Goal: Task Accomplishment & Management: Use online tool/utility

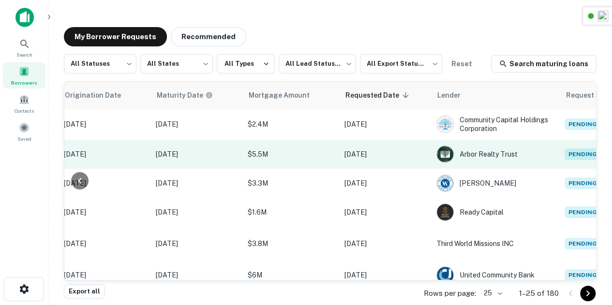
scroll to position [0, 490]
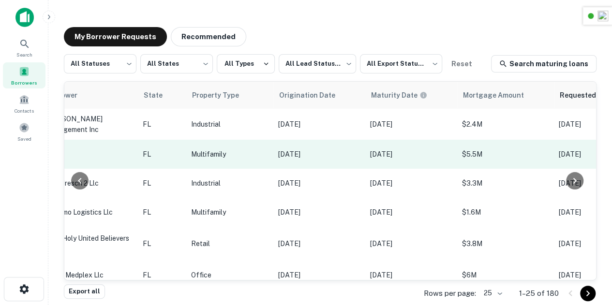
scroll to position [0, 515]
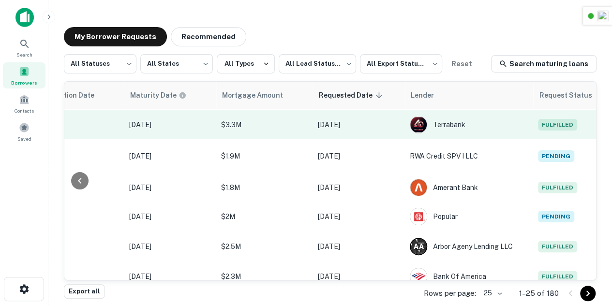
click at [538, 131] on span "Fulfilled" at bounding box center [557, 125] width 39 height 12
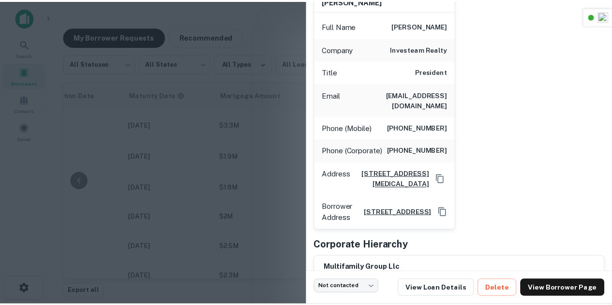
scroll to position [142, 0]
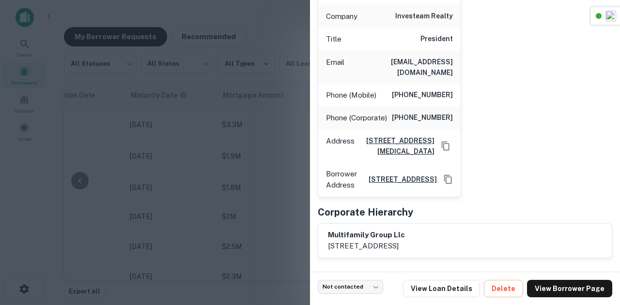
click at [282, 189] on div at bounding box center [310, 152] width 620 height 305
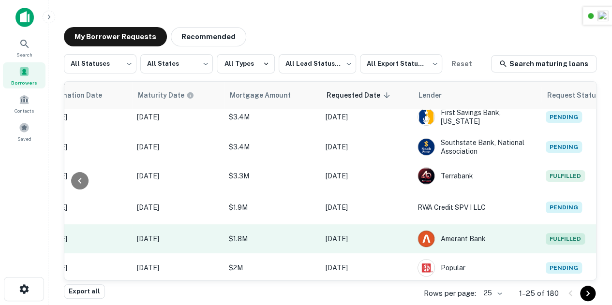
scroll to position [536, 507]
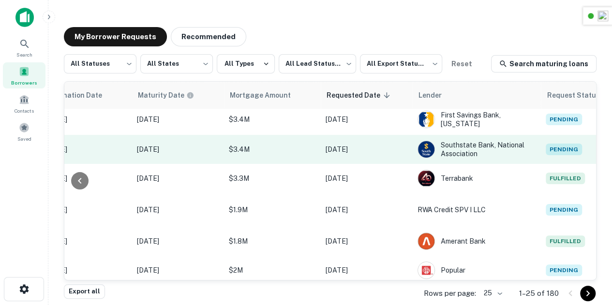
click at [546, 155] on span "Pending" at bounding box center [564, 150] width 36 height 12
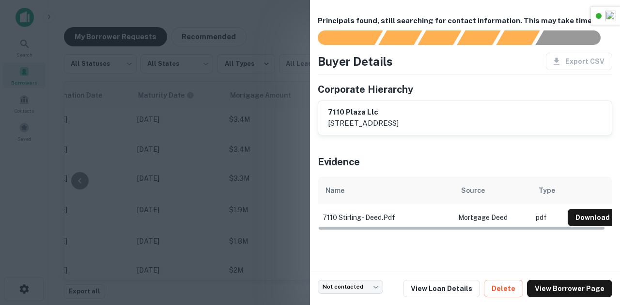
click at [241, 181] on div at bounding box center [310, 152] width 620 height 305
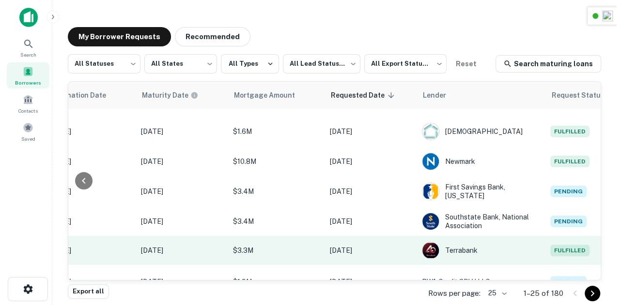
scroll to position [427, 507]
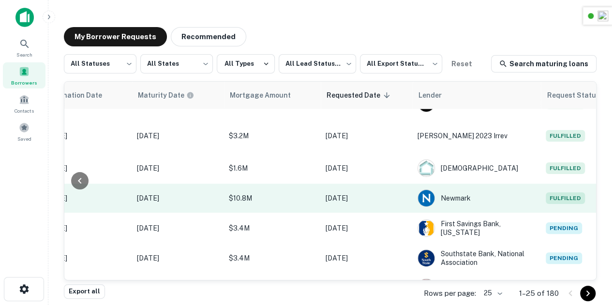
click at [546, 204] on span "Fulfilled" at bounding box center [565, 199] width 39 height 12
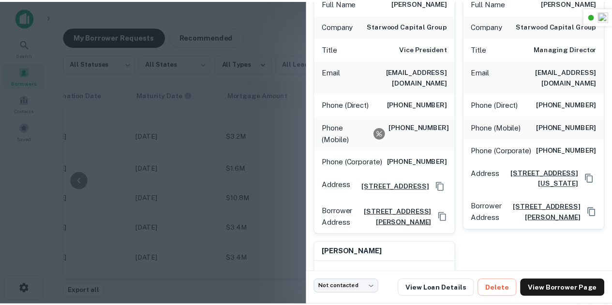
scroll to position [133, 0]
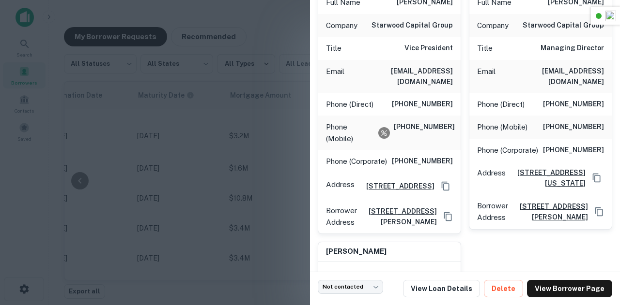
click at [227, 162] on div at bounding box center [310, 152] width 620 height 305
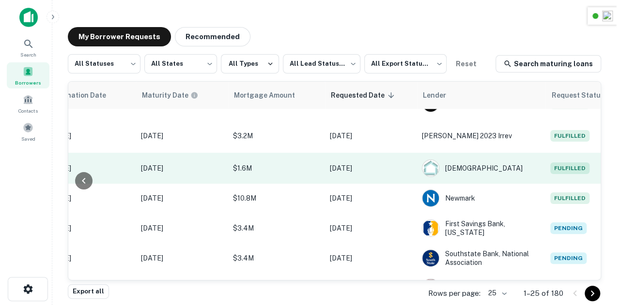
scroll to position [398, 507]
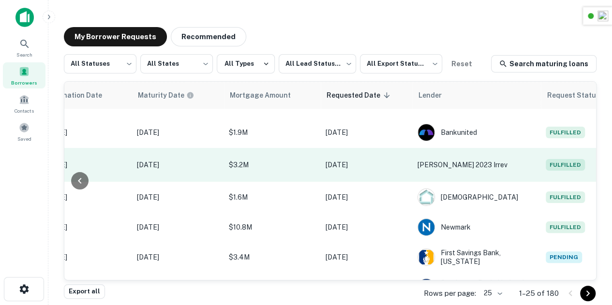
click at [546, 170] on span "Fulfilled" at bounding box center [565, 165] width 39 height 12
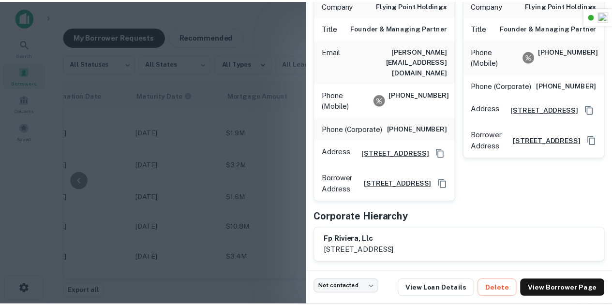
scroll to position [0, 0]
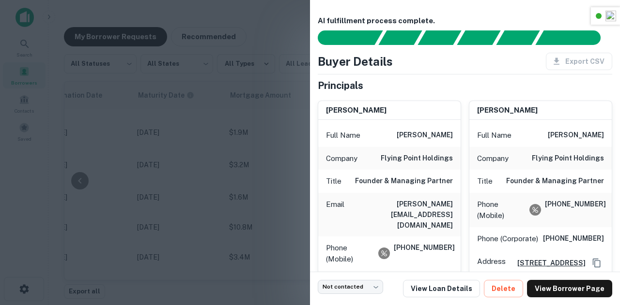
click at [297, 158] on div at bounding box center [310, 152] width 620 height 305
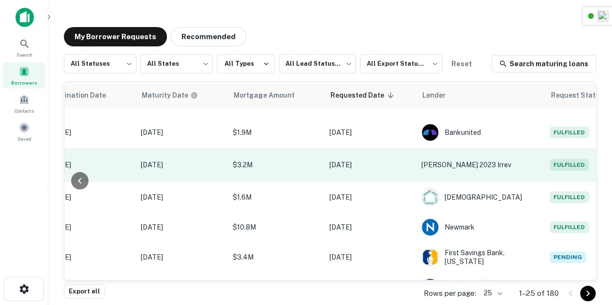
scroll to position [398, 503]
click at [550, 170] on span "Fulfilled" at bounding box center [569, 165] width 39 height 12
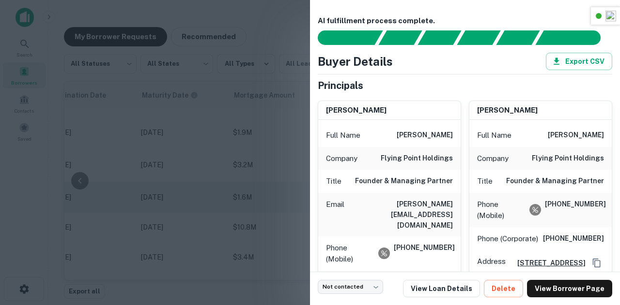
click at [231, 207] on div at bounding box center [310, 152] width 620 height 305
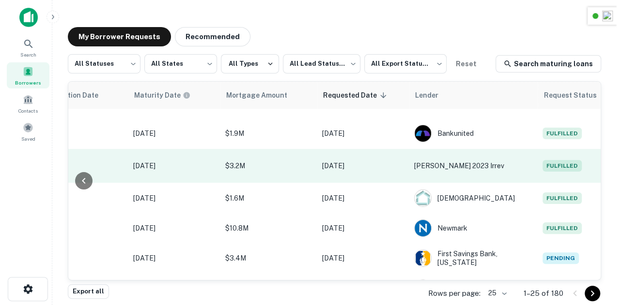
scroll to position [354, 515]
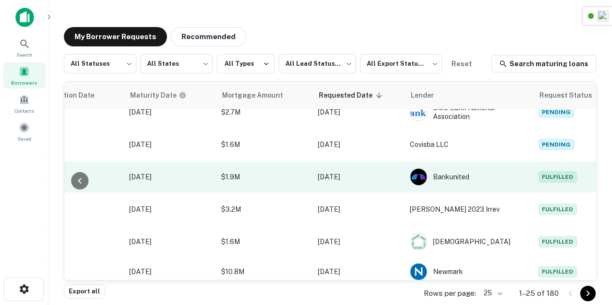
click at [538, 173] on span "Fulfilled" at bounding box center [557, 177] width 39 height 12
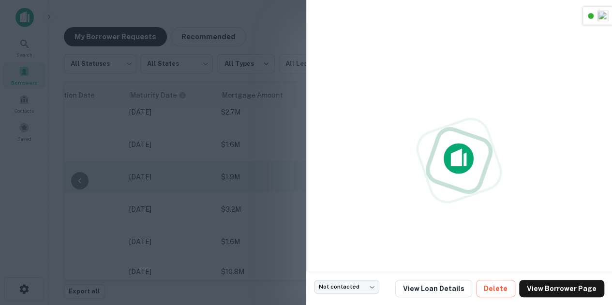
scroll to position [354, 515]
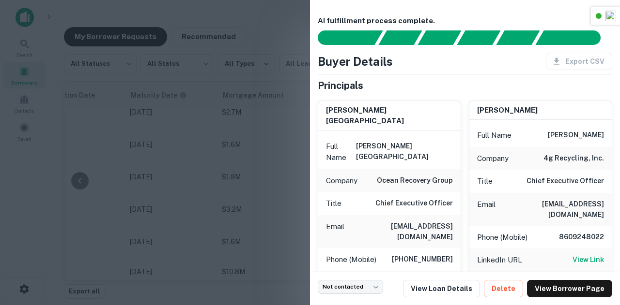
click at [226, 207] on div at bounding box center [310, 152] width 620 height 305
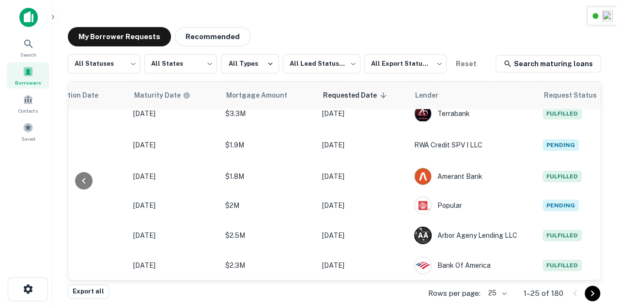
scroll to position [1, 0]
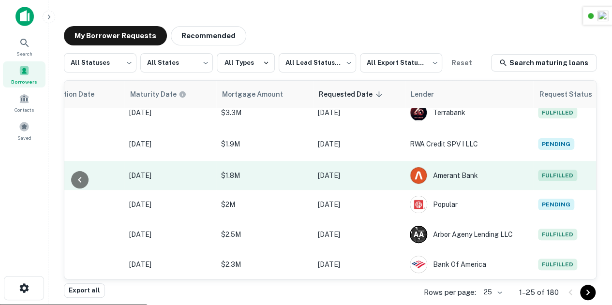
click at [538, 170] on span "Fulfilled" at bounding box center [557, 176] width 39 height 12
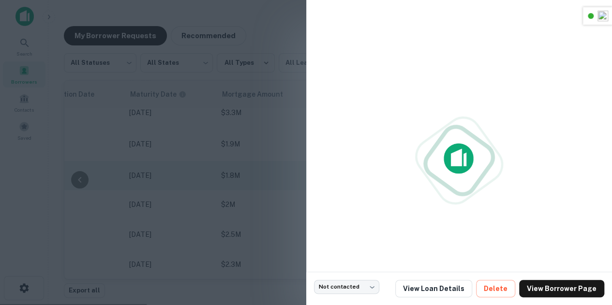
scroll to position [623, 515]
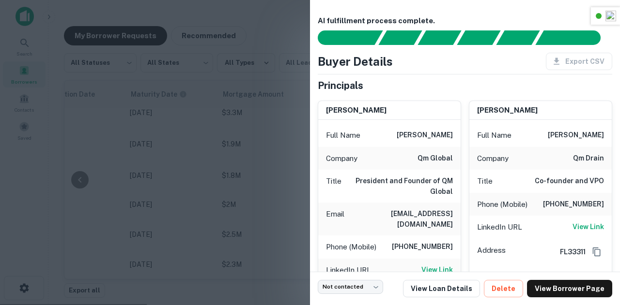
click at [230, 198] on div at bounding box center [310, 152] width 620 height 305
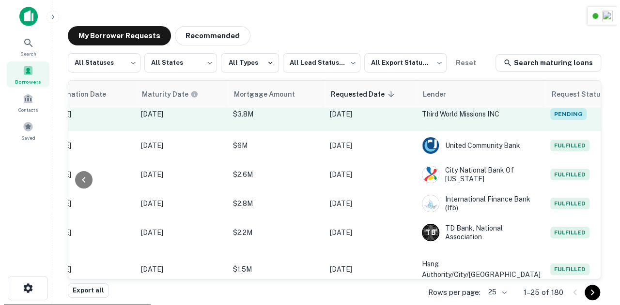
scroll to position [129, 507]
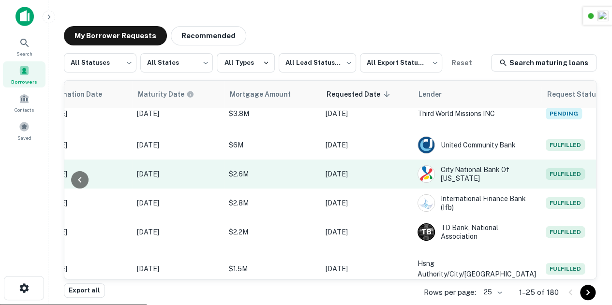
click at [546, 180] on span "Fulfilled" at bounding box center [565, 174] width 39 height 12
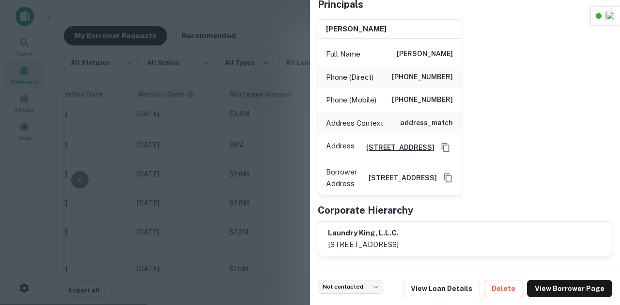
scroll to position [93, 0]
click at [254, 158] on div at bounding box center [310, 152] width 620 height 305
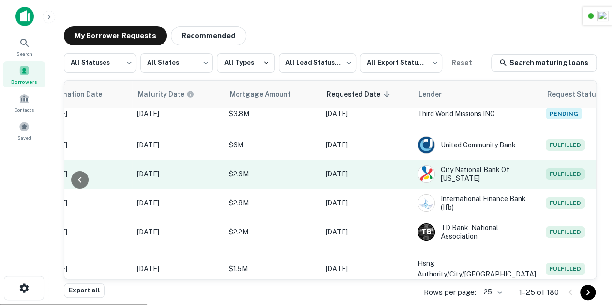
click at [546, 179] on span "Fulfilled" at bounding box center [565, 174] width 39 height 12
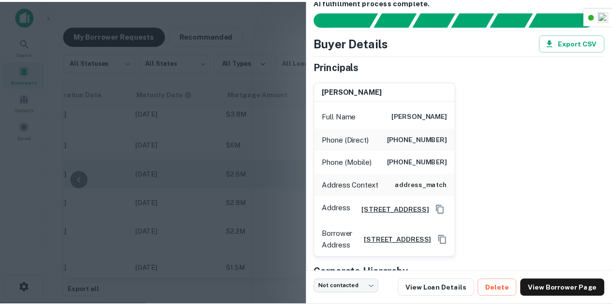
scroll to position [19, 0]
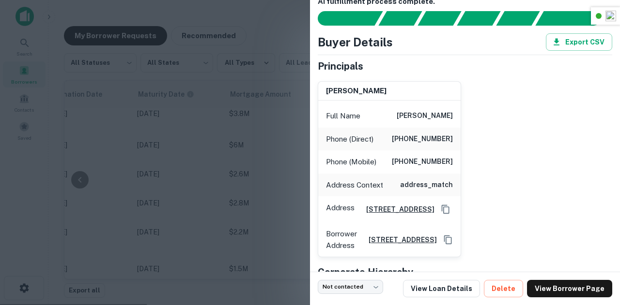
click at [265, 155] on div at bounding box center [310, 152] width 620 height 305
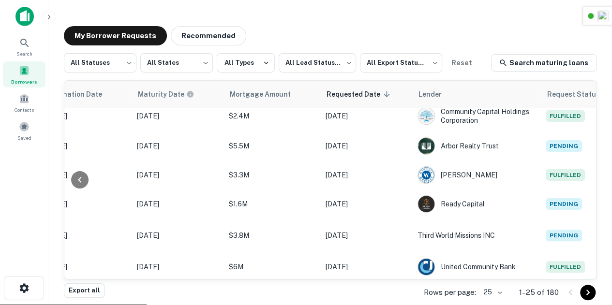
scroll to position [6, 507]
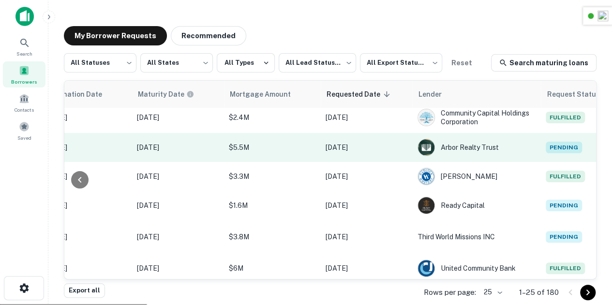
click at [546, 153] on span "Pending" at bounding box center [564, 148] width 36 height 12
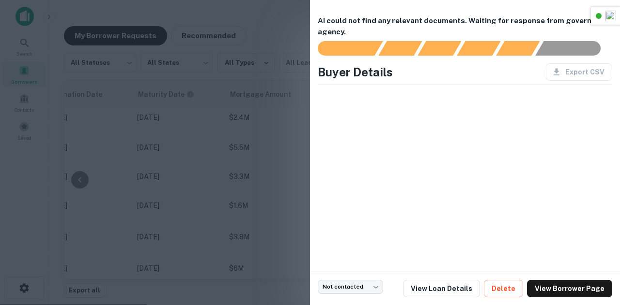
click at [241, 156] on div at bounding box center [310, 152] width 620 height 305
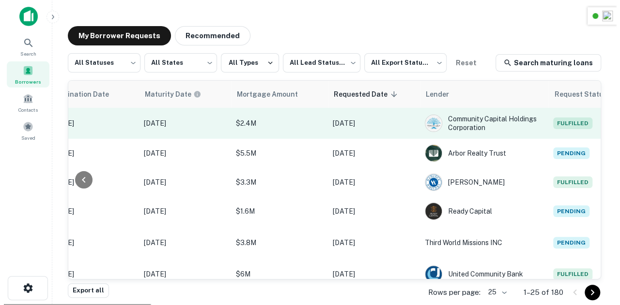
scroll to position [0, 504]
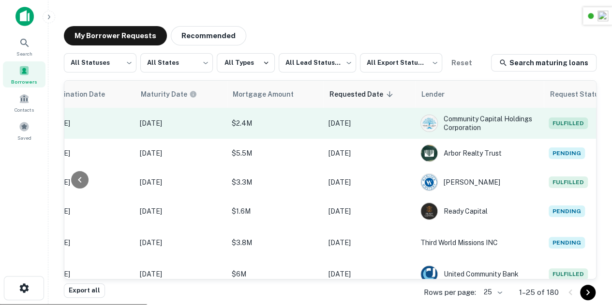
click at [549, 126] on span "Fulfilled" at bounding box center [568, 124] width 39 height 12
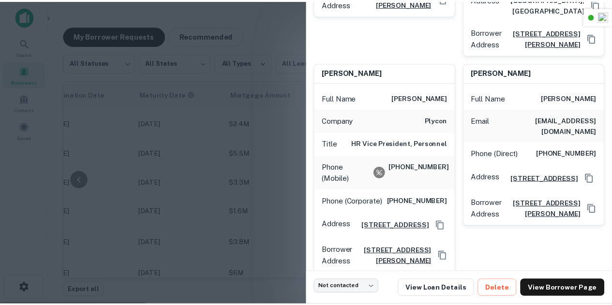
scroll to position [379, 0]
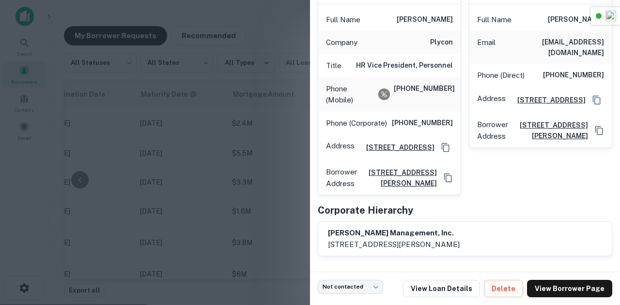
click at [298, 127] on div at bounding box center [310, 152] width 620 height 305
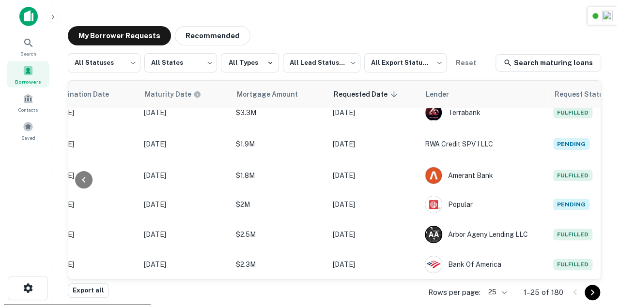
scroll to position [623, 504]
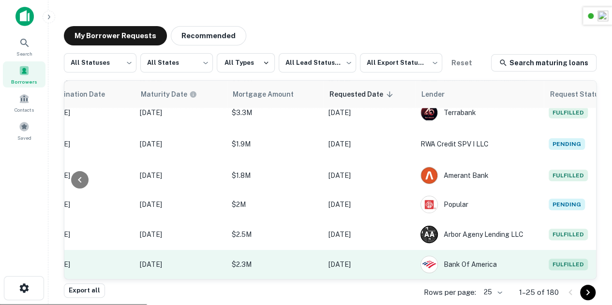
click at [549, 259] on span "Fulfilled" at bounding box center [568, 265] width 39 height 12
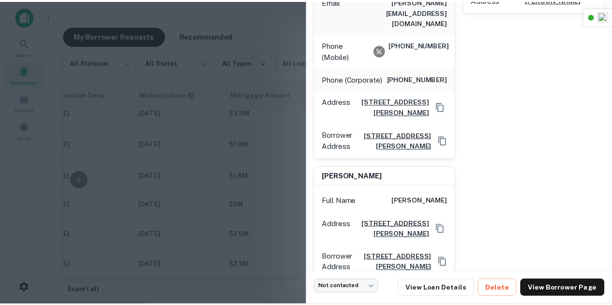
scroll to position [207, 0]
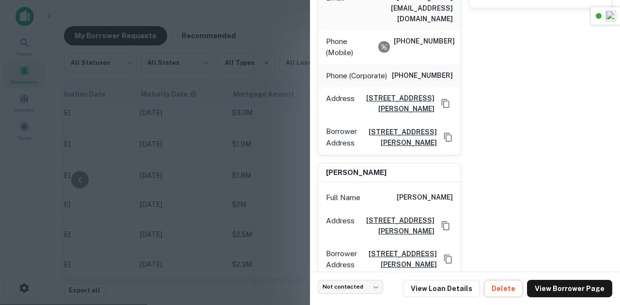
click at [243, 121] on div at bounding box center [310, 152] width 620 height 305
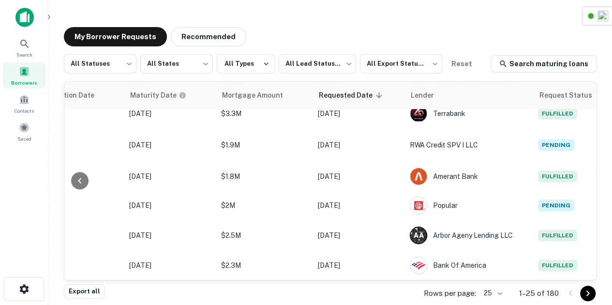
scroll to position [1, 0]
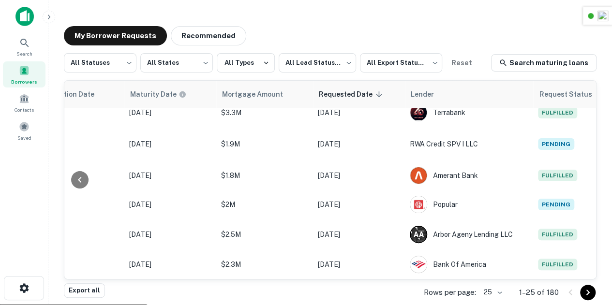
click at [591, 296] on icon "Go to next page" at bounding box center [588, 293] width 12 height 12
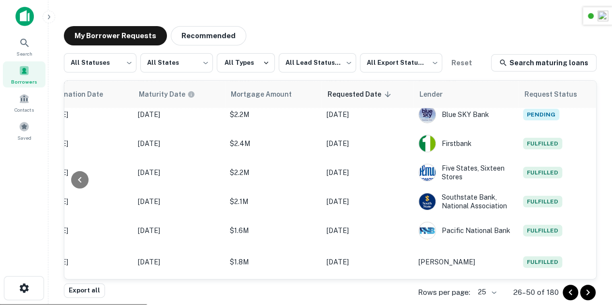
click at [590, 292] on icon "Go to next page" at bounding box center [588, 292] width 3 height 6
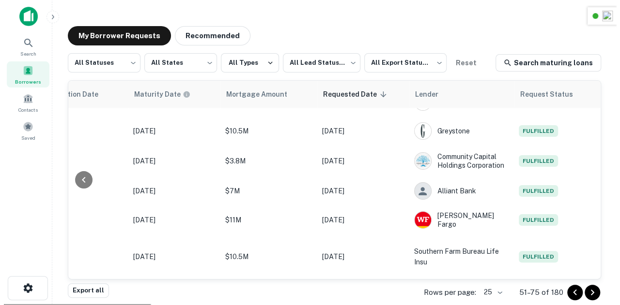
scroll to position [675, 515]
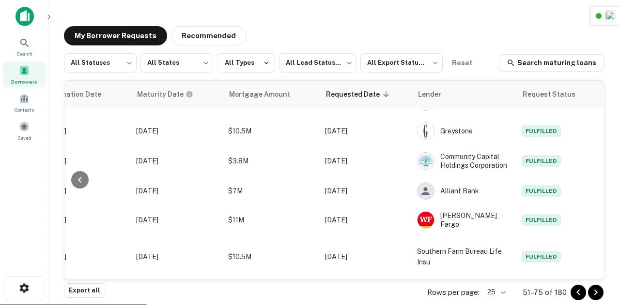
click at [491, 293] on body "Search Borrowers Contacts Saved My Borrower Requests Recommended All Statuses *…" at bounding box center [310, 151] width 620 height 305
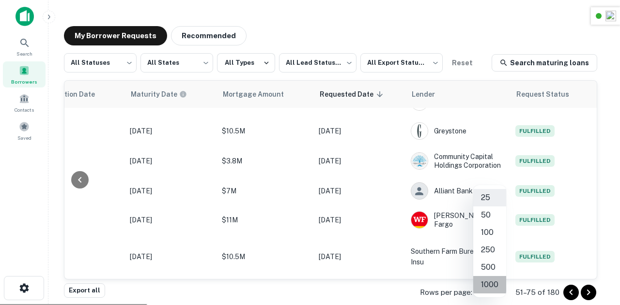
click at [491, 288] on li "1000" at bounding box center [489, 284] width 33 height 17
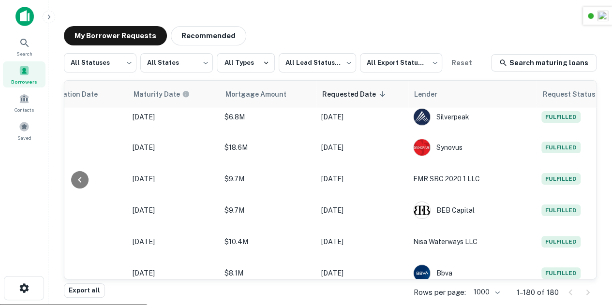
scroll to position [4930, 513]
click at [540, 63] on span "Fulfilled" at bounding box center [559, 58] width 39 height 12
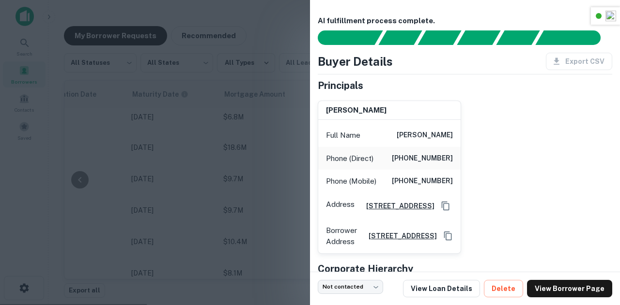
click at [217, 233] on div at bounding box center [310, 152] width 620 height 305
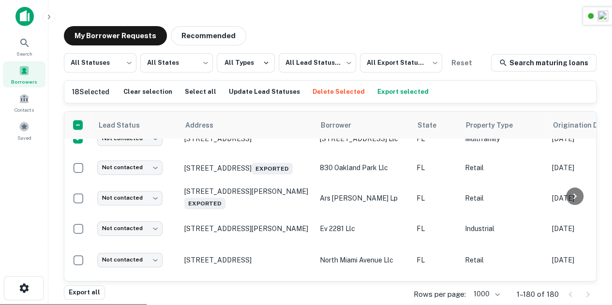
scroll to position [4945, 0]
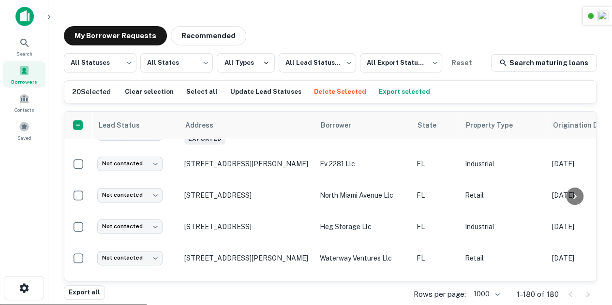
click at [396, 96] on button "Export selected" at bounding box center [405, 92] width 56 height 15
